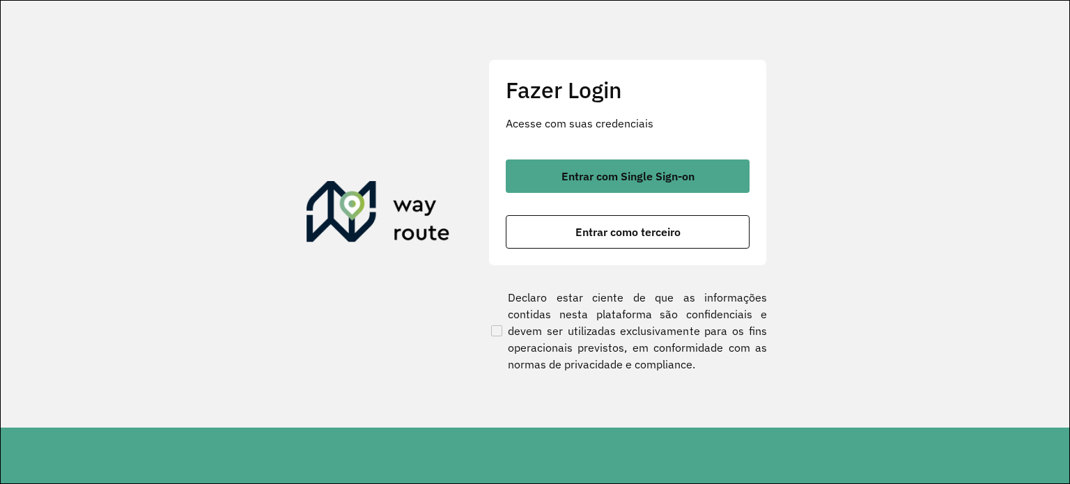
click at [604, 152] on div "Fazer Login Acesse com suas credenciais Entrar com Single Sign-on Entrar como t…" at bounding box center [627, 162] width 279 height 206
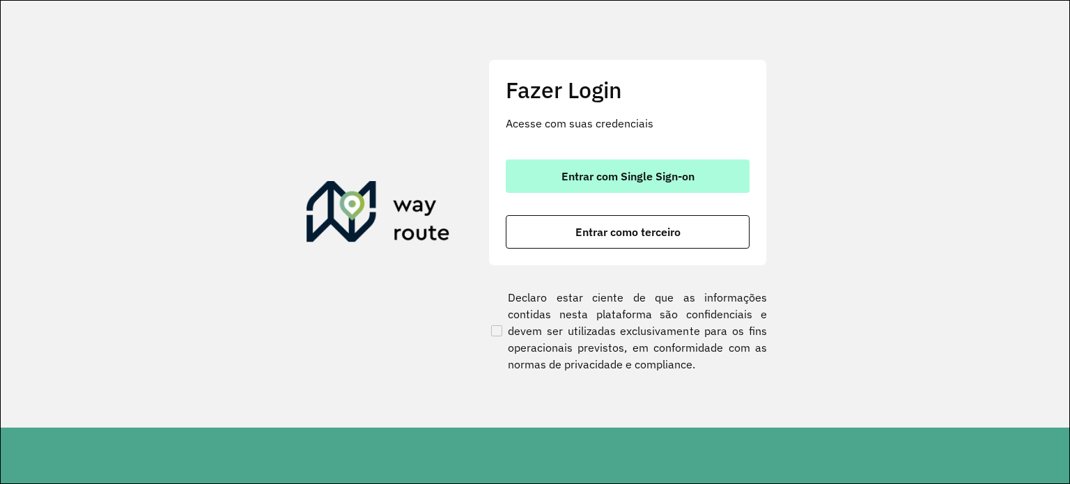
click at [591, 174] on span "Entrar com Single Sign-on" at bounding box center [627, 176] width 133 height 11
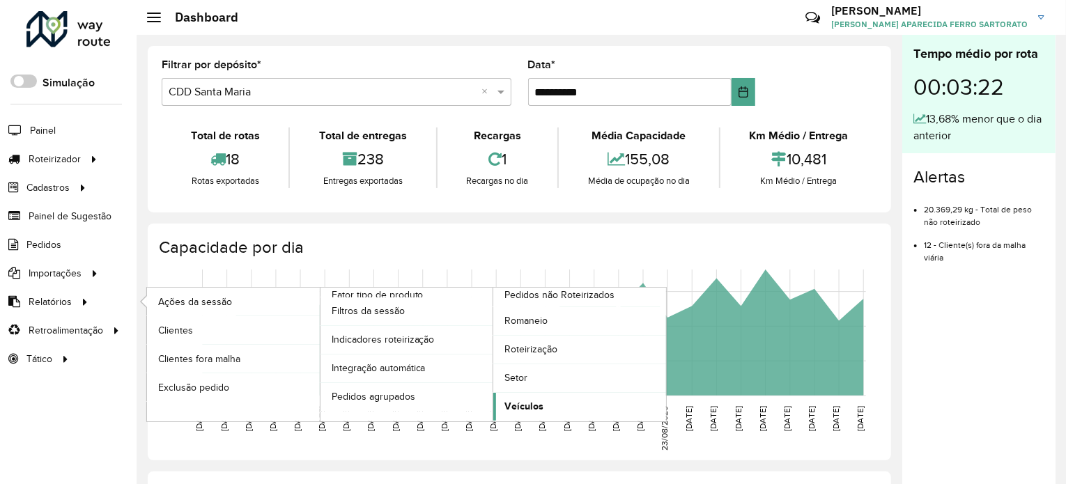
click at [532, 401] on span "Veículos" at bounding box center [523, 406] width 39 height 15
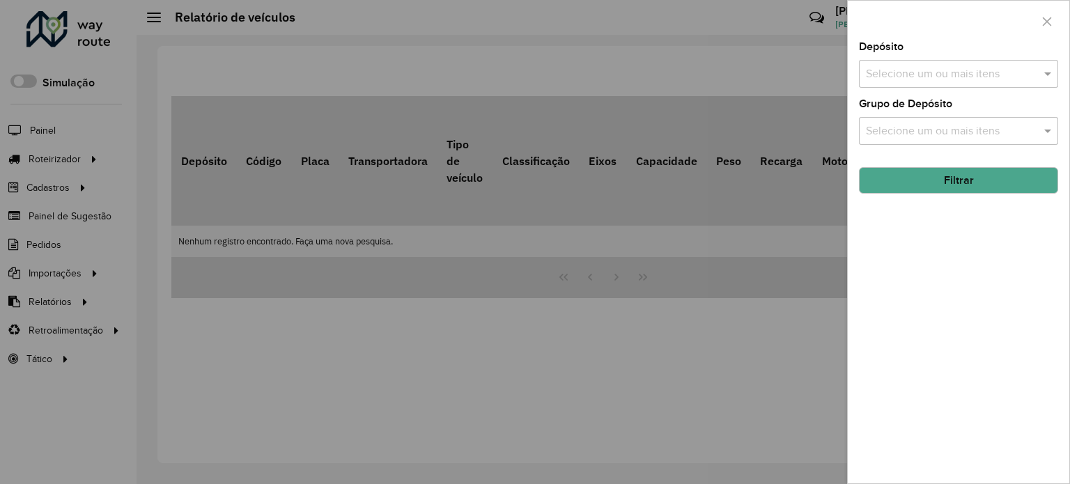
click at [891, 63] on div "Selecione um ou mais itens" at bounding box center [958, 74] width 199 height 28
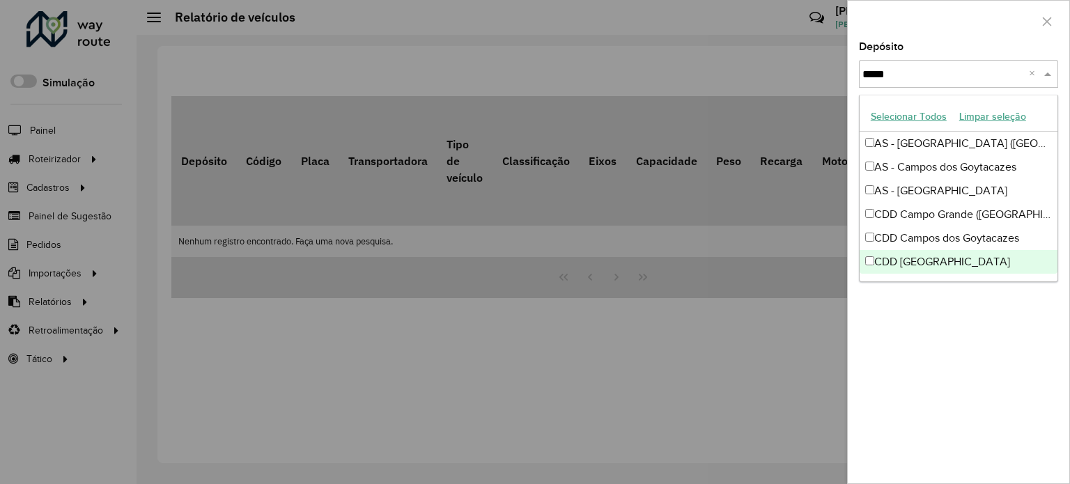
type input "*****"
click at [867, 265] on div "CDD São José dos Campos" at bounding box center [959, 262] width 198 height 24
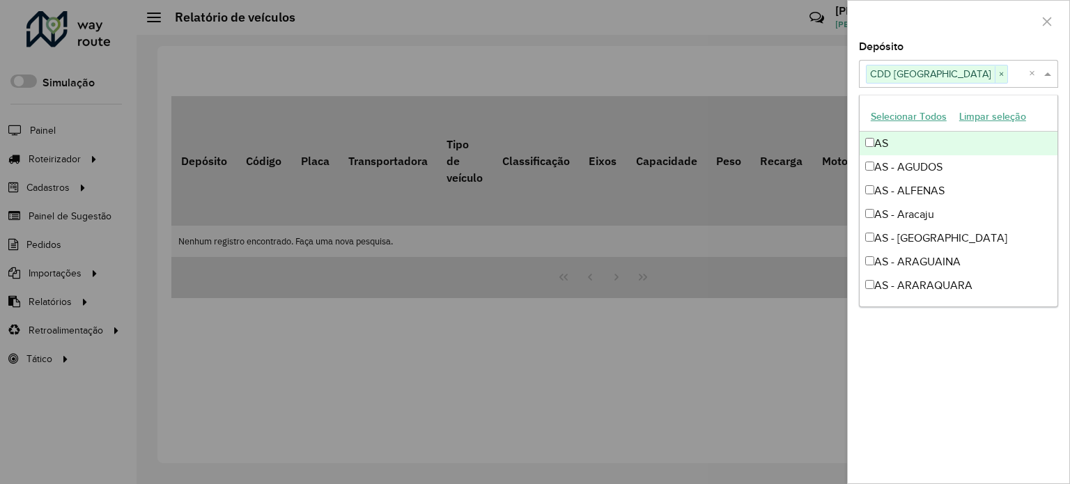
click at [1030, 108] on button "Limpar seleção" at bounding box center [992, 117] width 79 height 22
click at [968, 70] on input "text" at bounding box center [951, 74] width 178 height 17
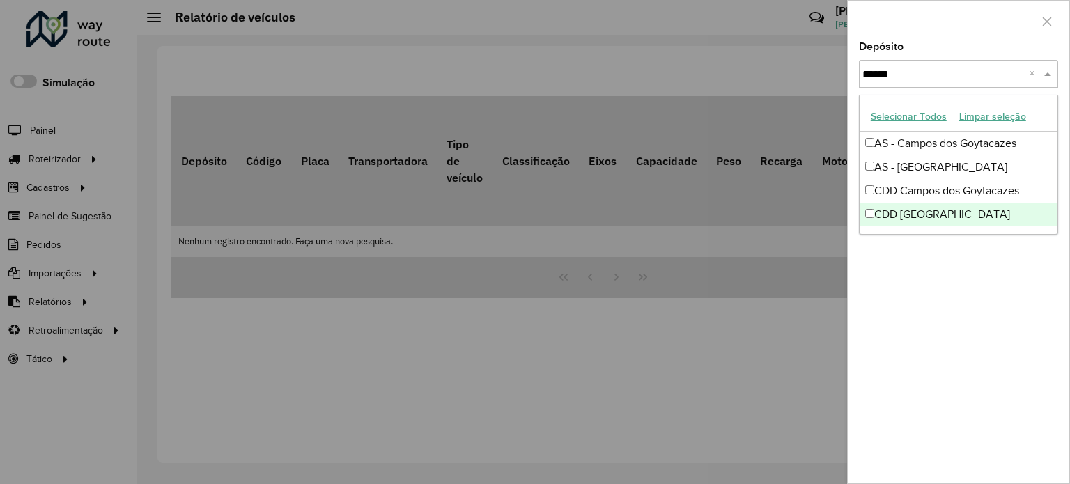
type input "******"
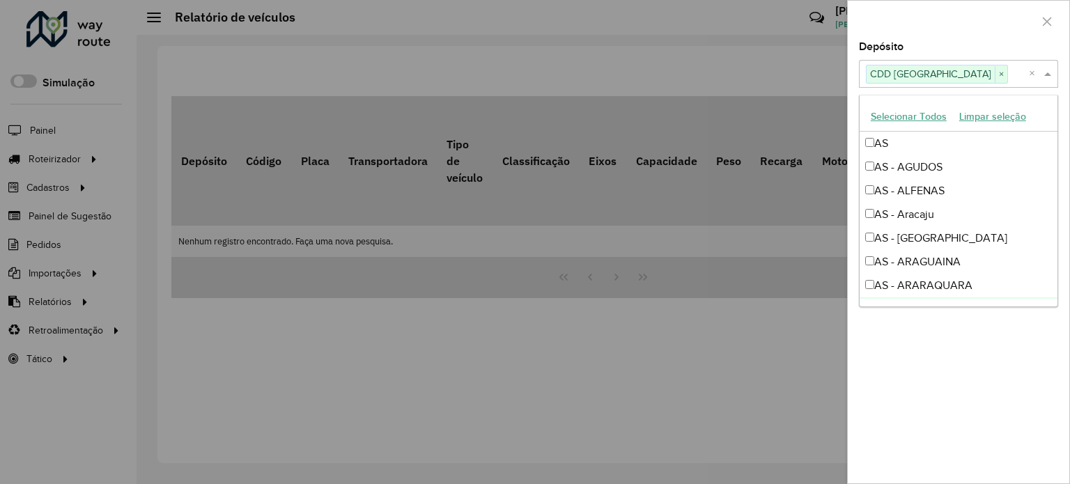
click at [1042, 321] on div "Depósito Selecione um ou mais itens CDD São José dos Campos × × Grupo de Depósi…" at bounding box center [959, 263] width 222 height 442
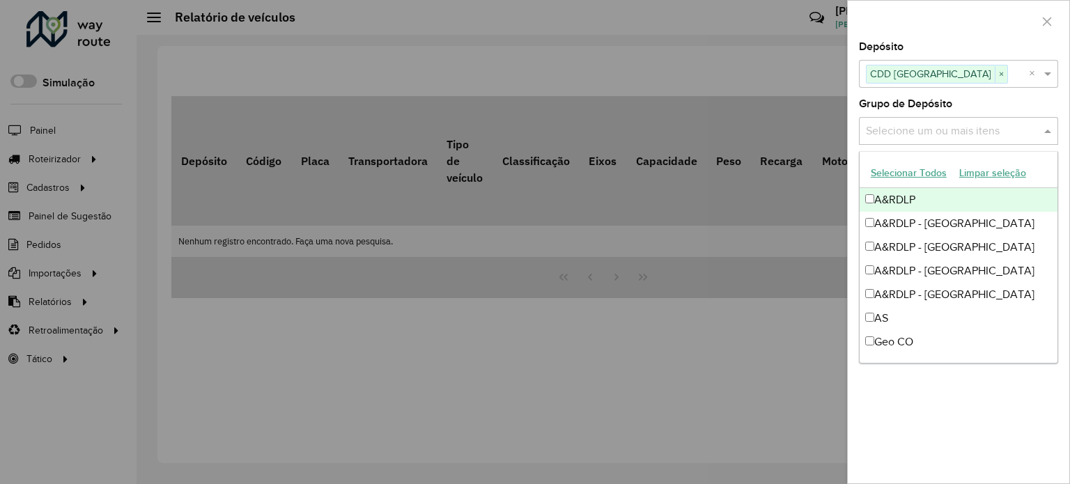
click at [911, 127] on input "text" at bounding box center [951, 131] width 178 height 17
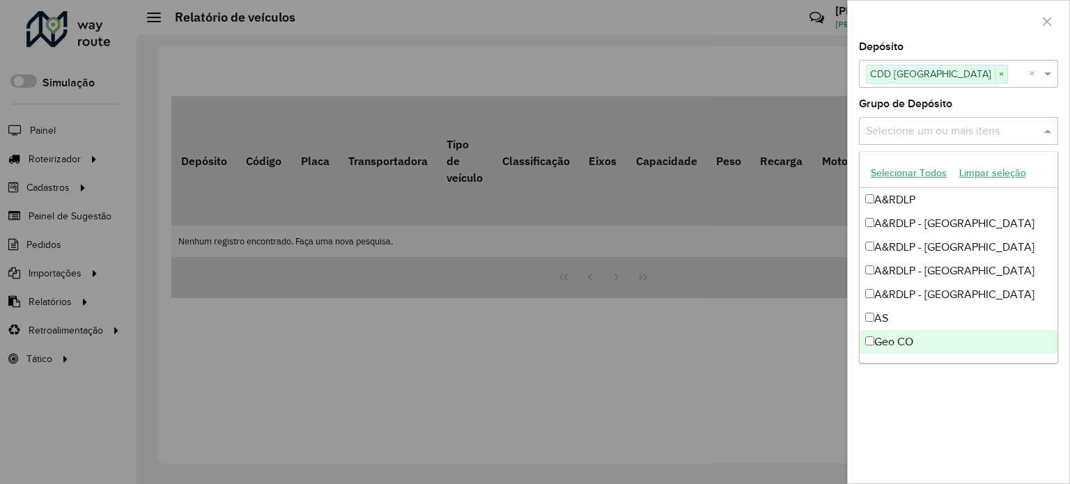
click at [995, 406] on div "Depósito Selecione um ou mais itens CDD São José dos Campos × × Grupo de Depósi…" at bounding box center [959, 263] width 222 height 442
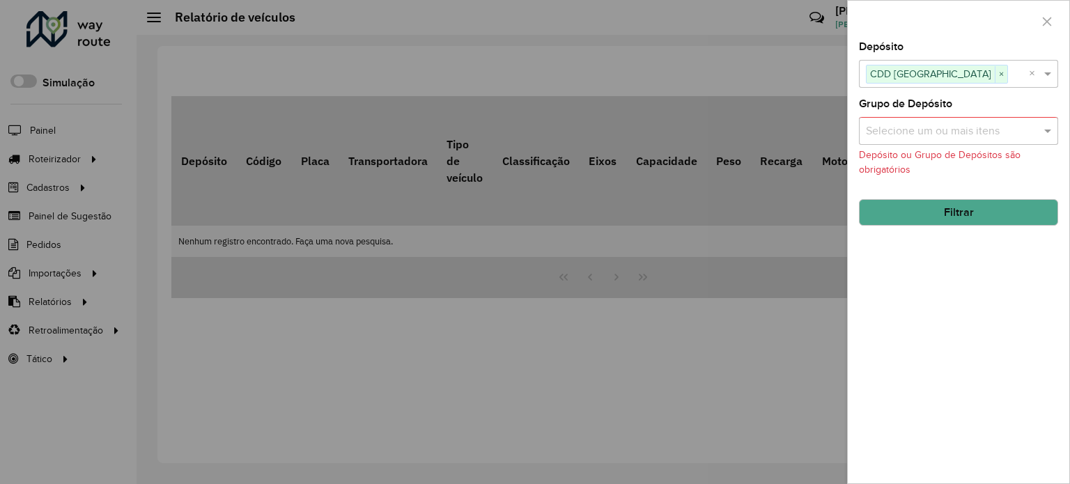
click at [881, 133] on input "text" at bounding box center [951, 131] width 178 height 17
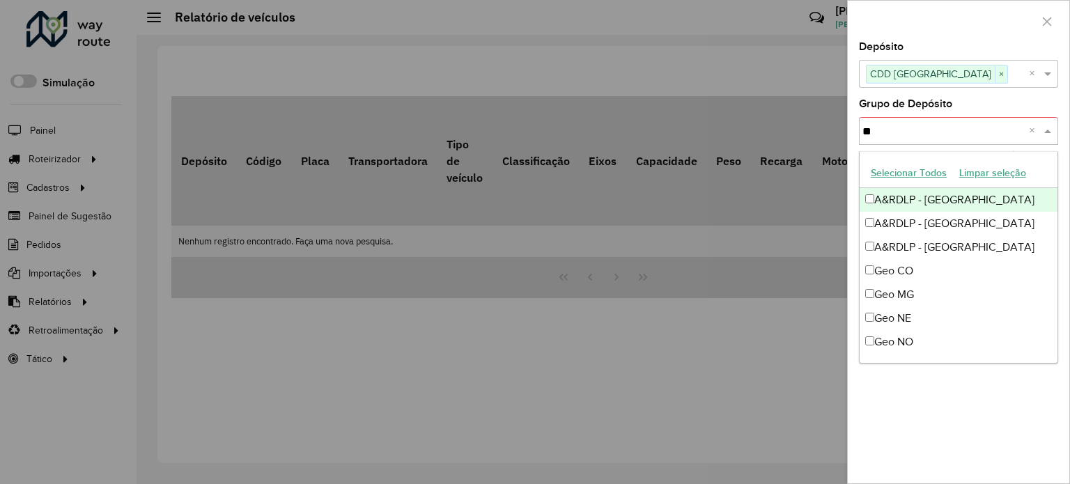
type input "***"
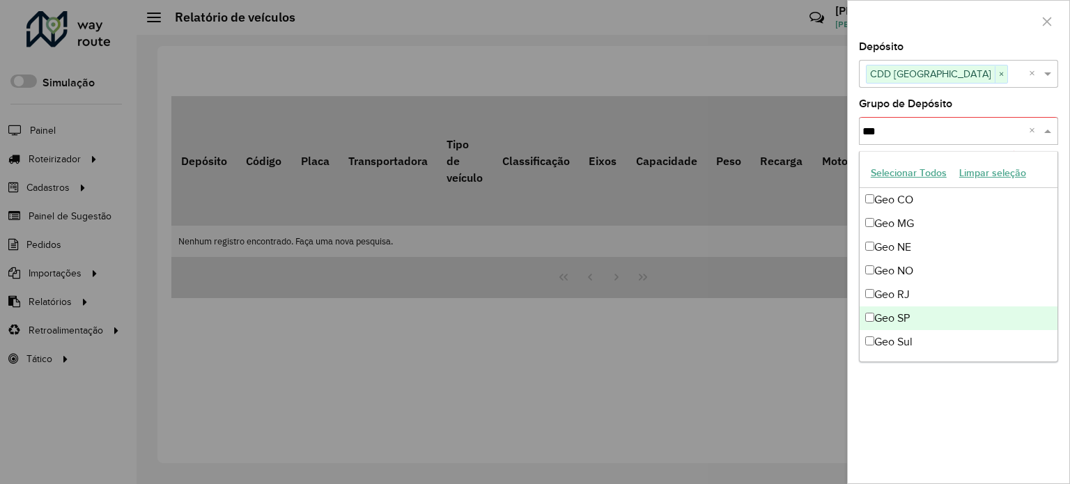
click at [878, 307] on div "Geo SP" at bounding box center [959, 319] width 198 height 24
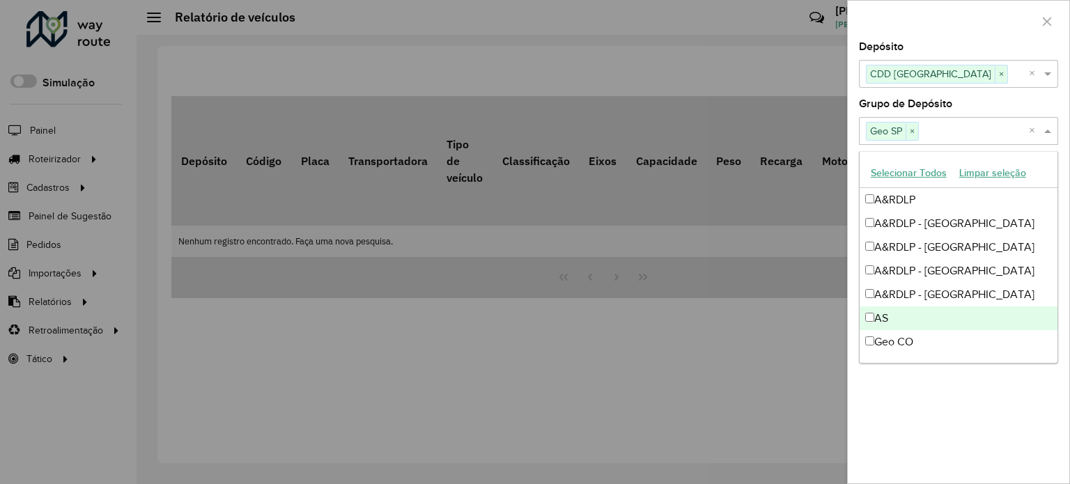
click at [922, 412] on div "Depósito Selecione um ou mais itens CDD São José dos Campos × × Grupo de Depósi…" at bounding box center [959, 263] width 222 height 442
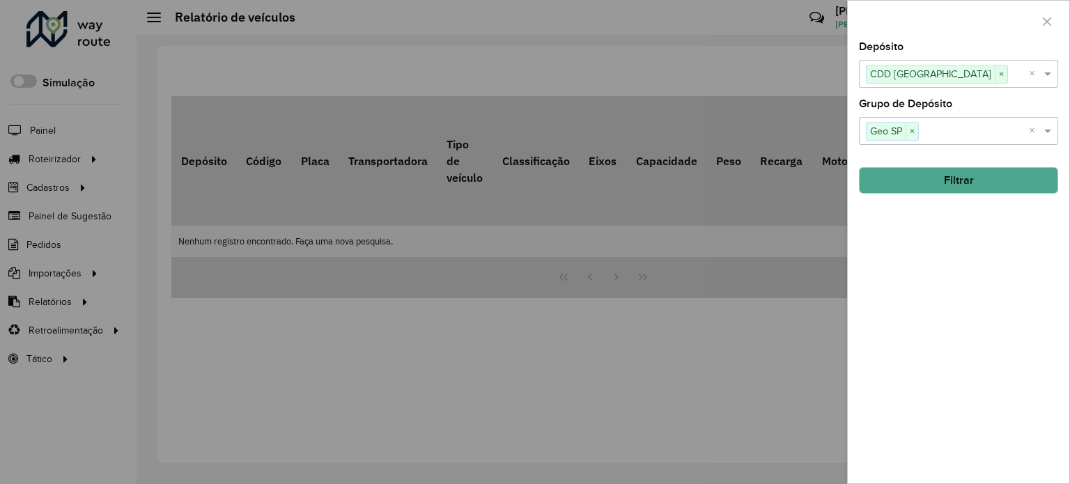
click at [897, 174] on button "Filtrar" at bounding box center [958, 180] width 199 height 26
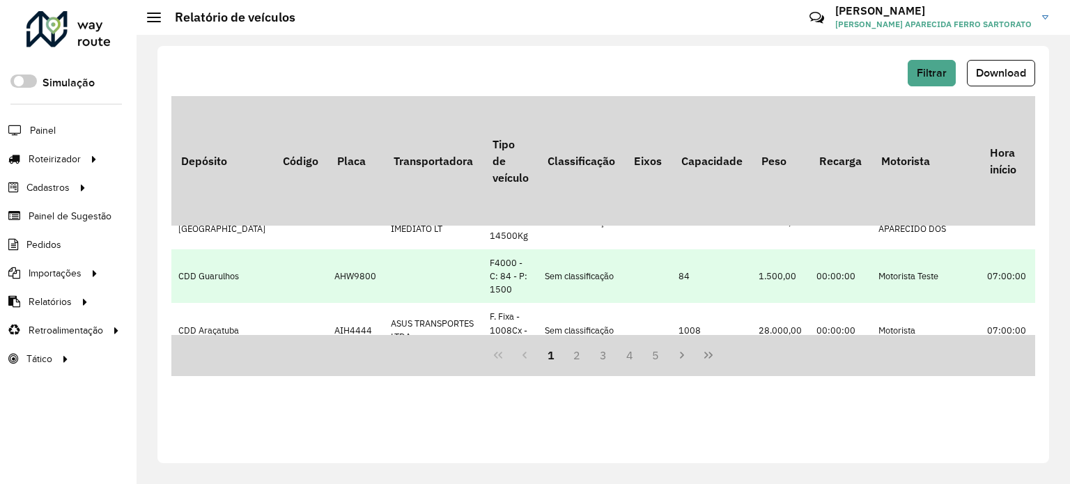
scroll to position [836, 0]
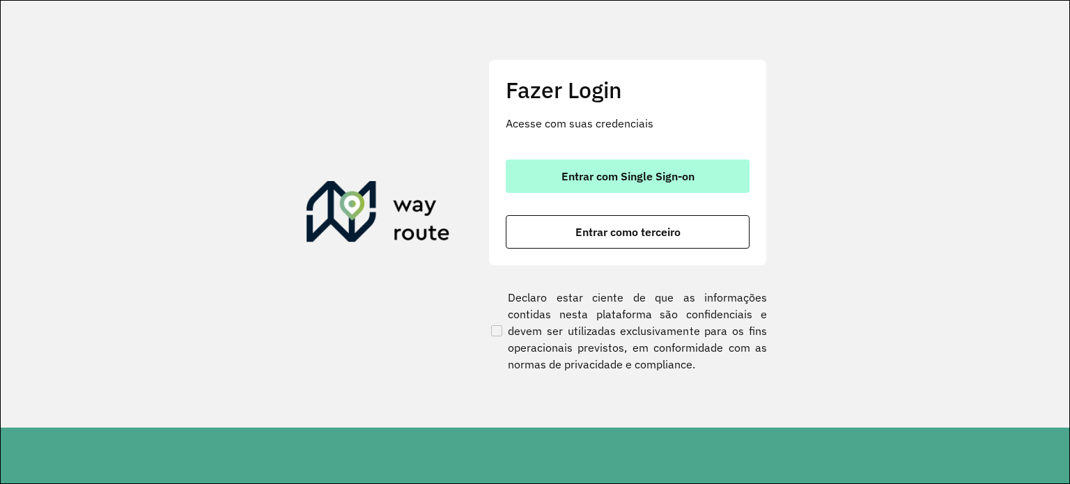
click at [594, 175] on span "Entrar com Single Sign-on" at bounding box center [627, 176] width 133 height 11
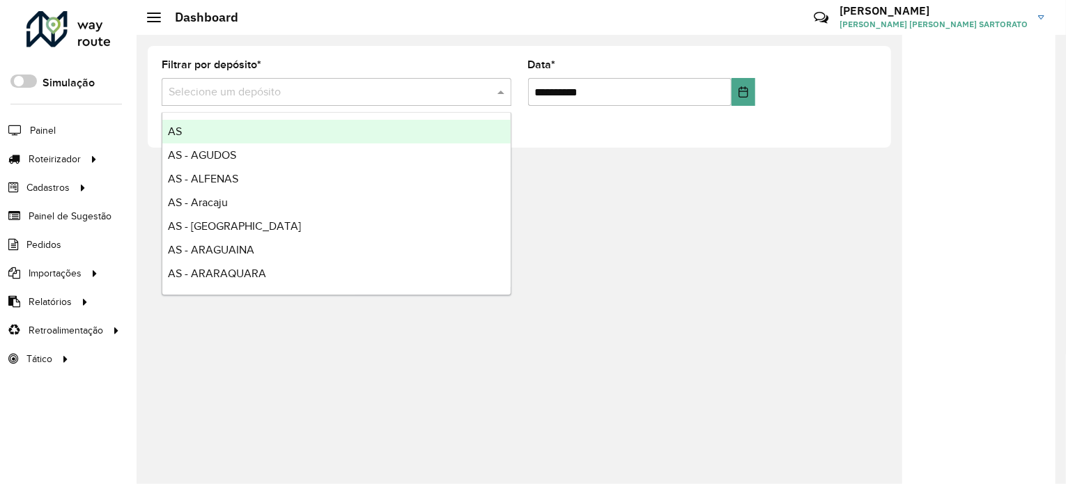
click at [214, 94] on input "text" at bounding box center [323, 92] width 308 height 17
type input "**"
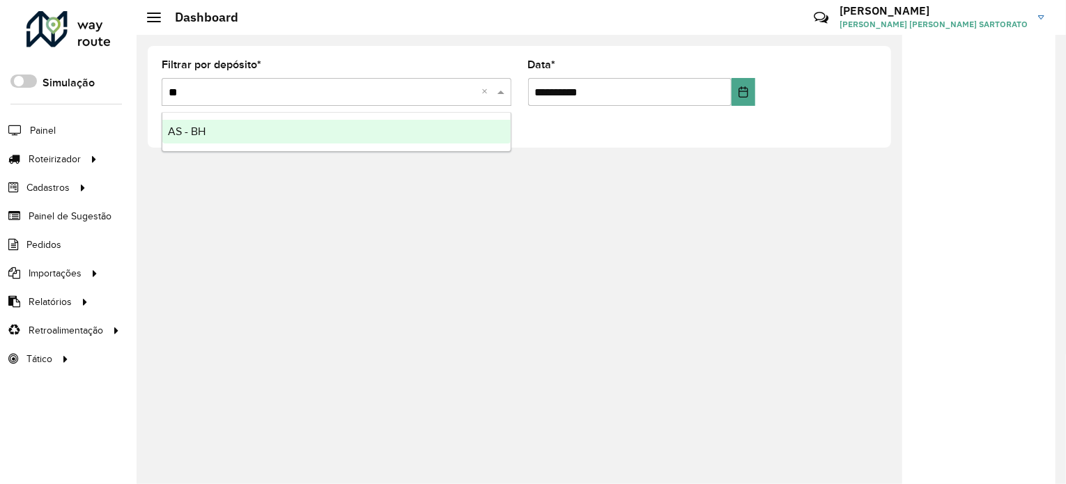
click at [195, 128] on span "AS - BH" at bounding box center [187, 131] width 38 height 12
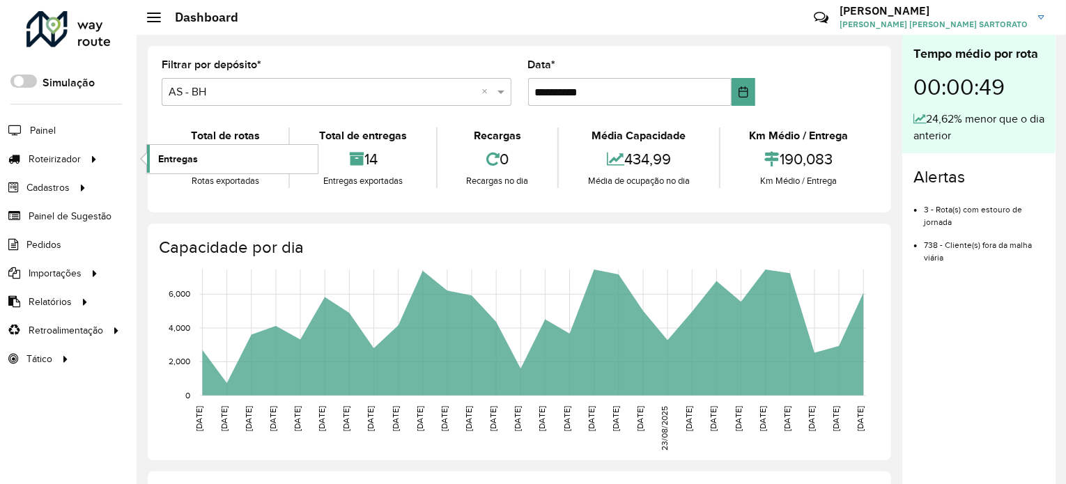
click at [183, 165] on link "Entregas" at bounding box center [232, 159] width 171 height 28
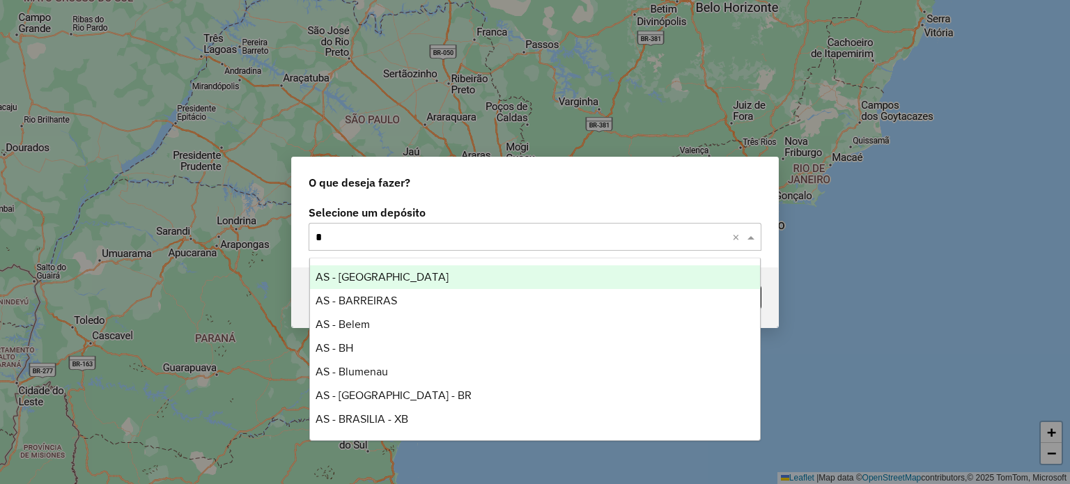
type input "**"
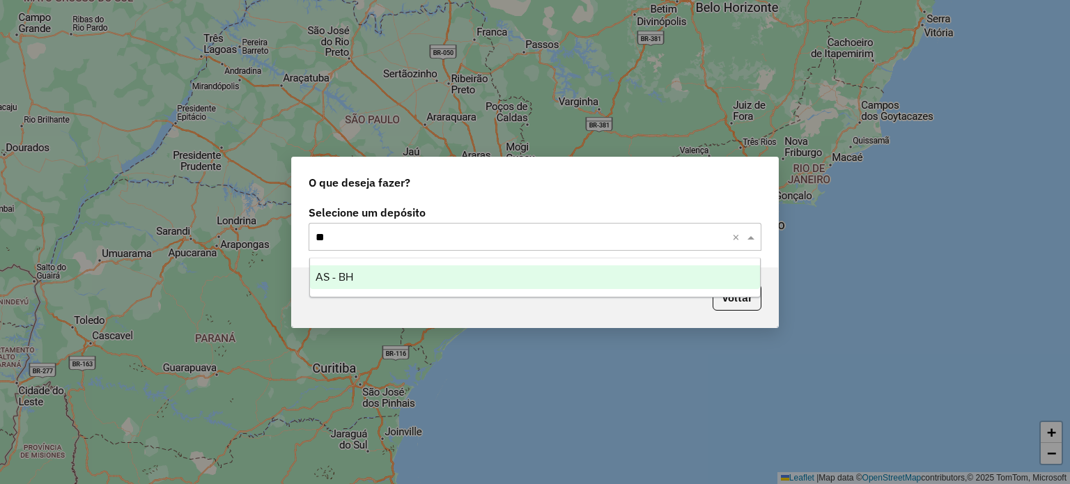
click at [349, 276] on span "AS - BH" at bounding box center [335, 277] width 38 height 12
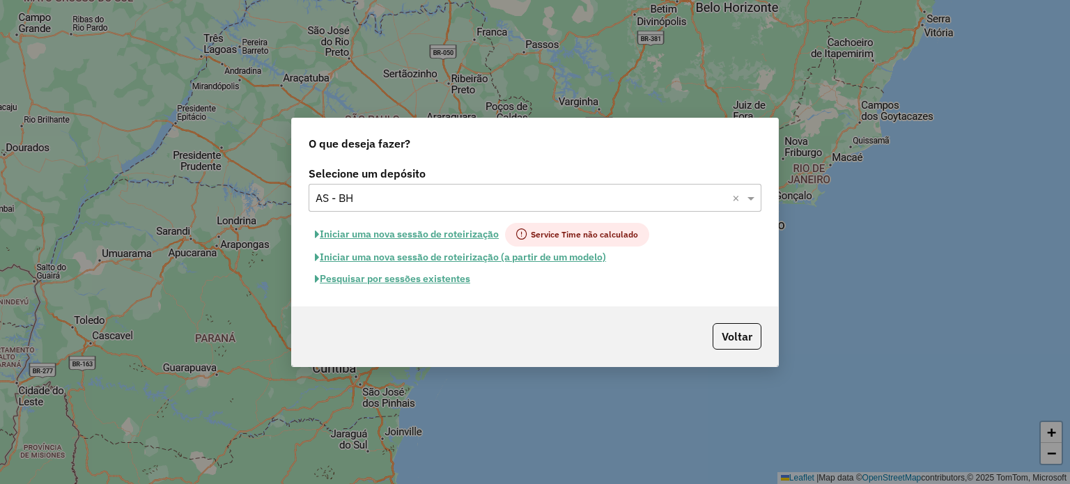
click at [398, 279] on button "Pesquisar por sessões existentes" at bounding box center [393, 279] width 168 height 22
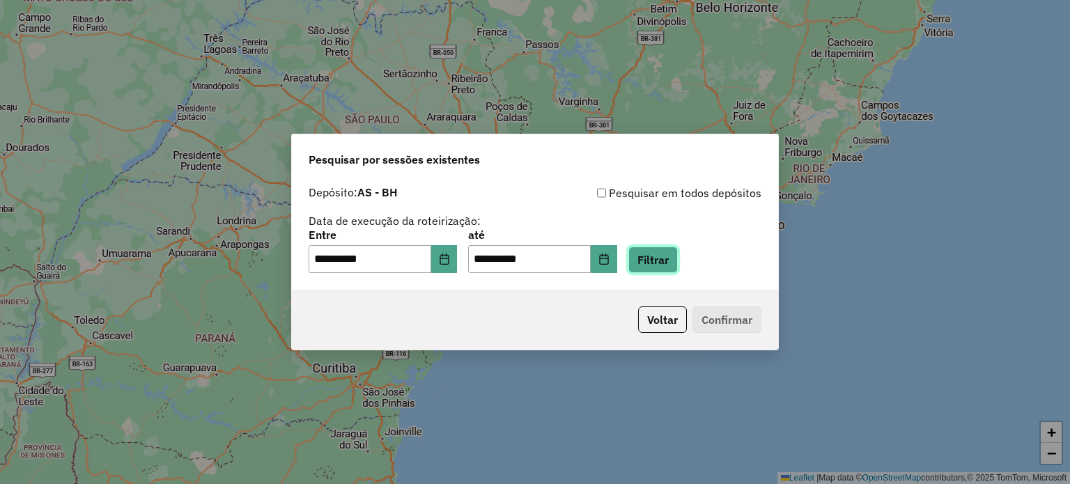
click at [665, 269] on button "Filtrar" at bounding box center [652, 260] width 49 height 26
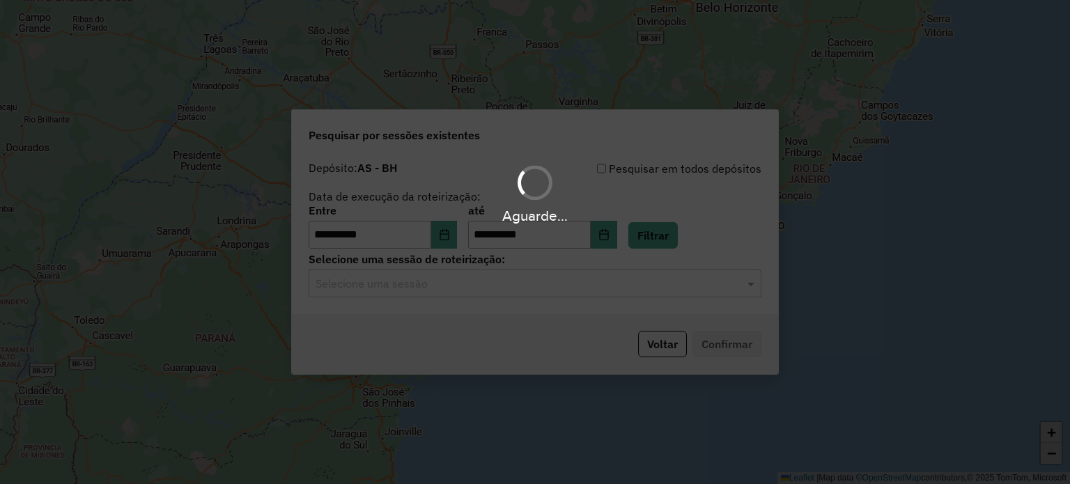
click at [367, 289] on input "text" at bounding box center [521, 284] width 411 height 17
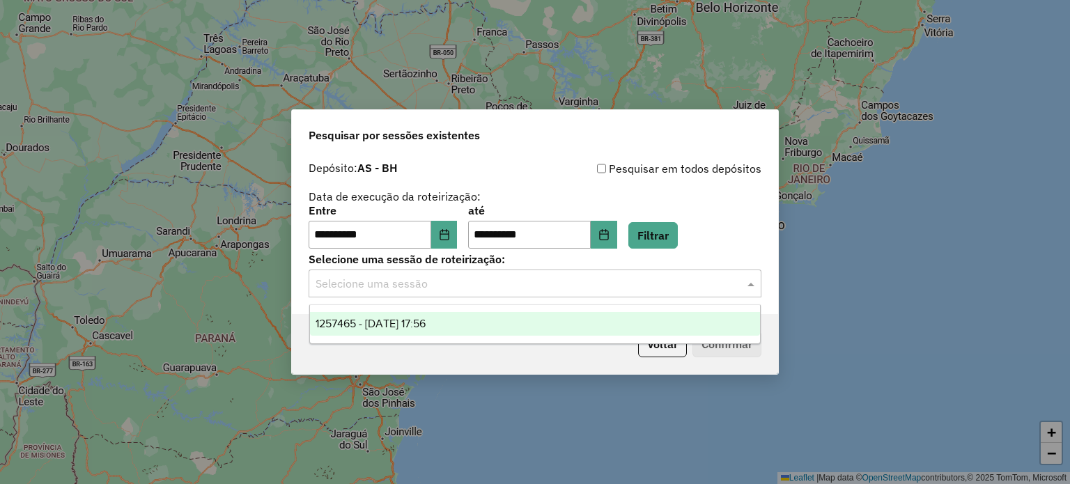
click at [380, 322] on span "1257465 - 02/09/2025 17:56" at bounding box center [371, 324] width 110 height 12
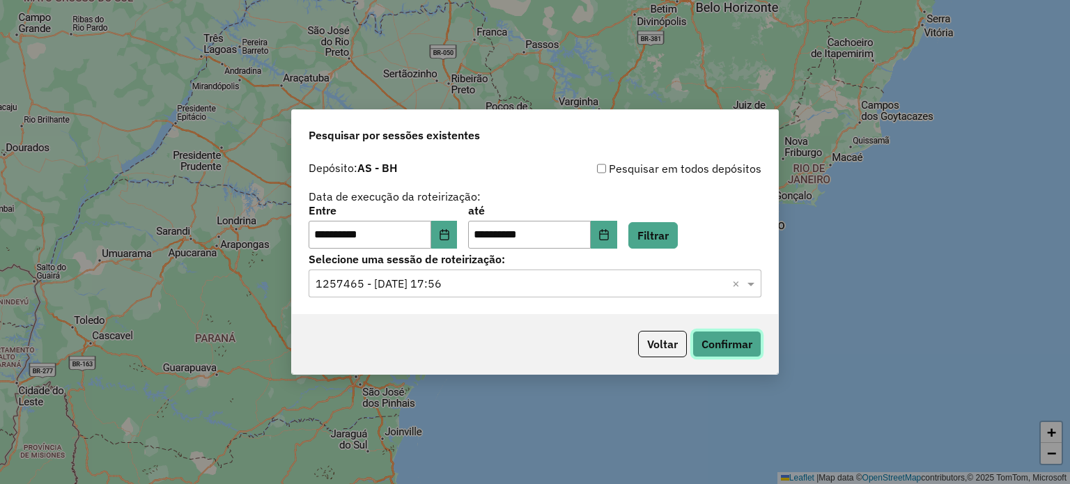
click at [726, 336] on button "Confirmar" at bounding box center [726, 344] width 69 height 26
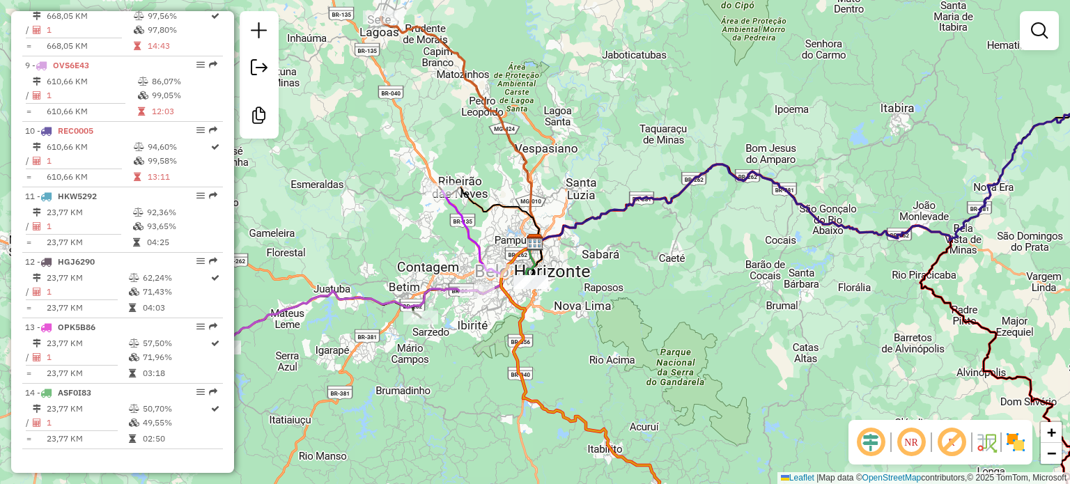
scroll to position [1060, 0]
